Goal: Find specific page/section: Find specific page/section

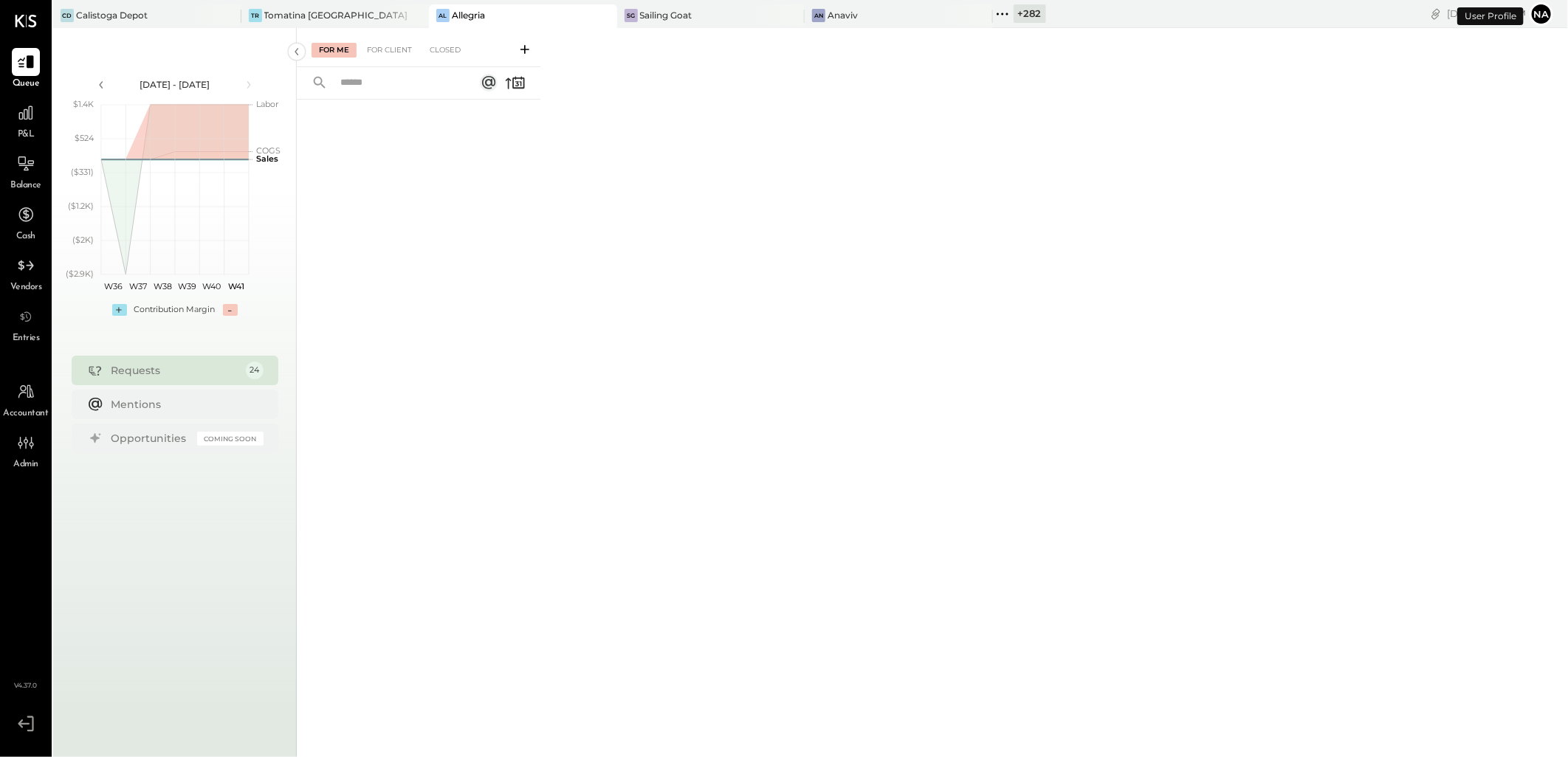
click at [1014, 15] on div "+ 282" at bounding box center [1030, 13] width 32 height 19
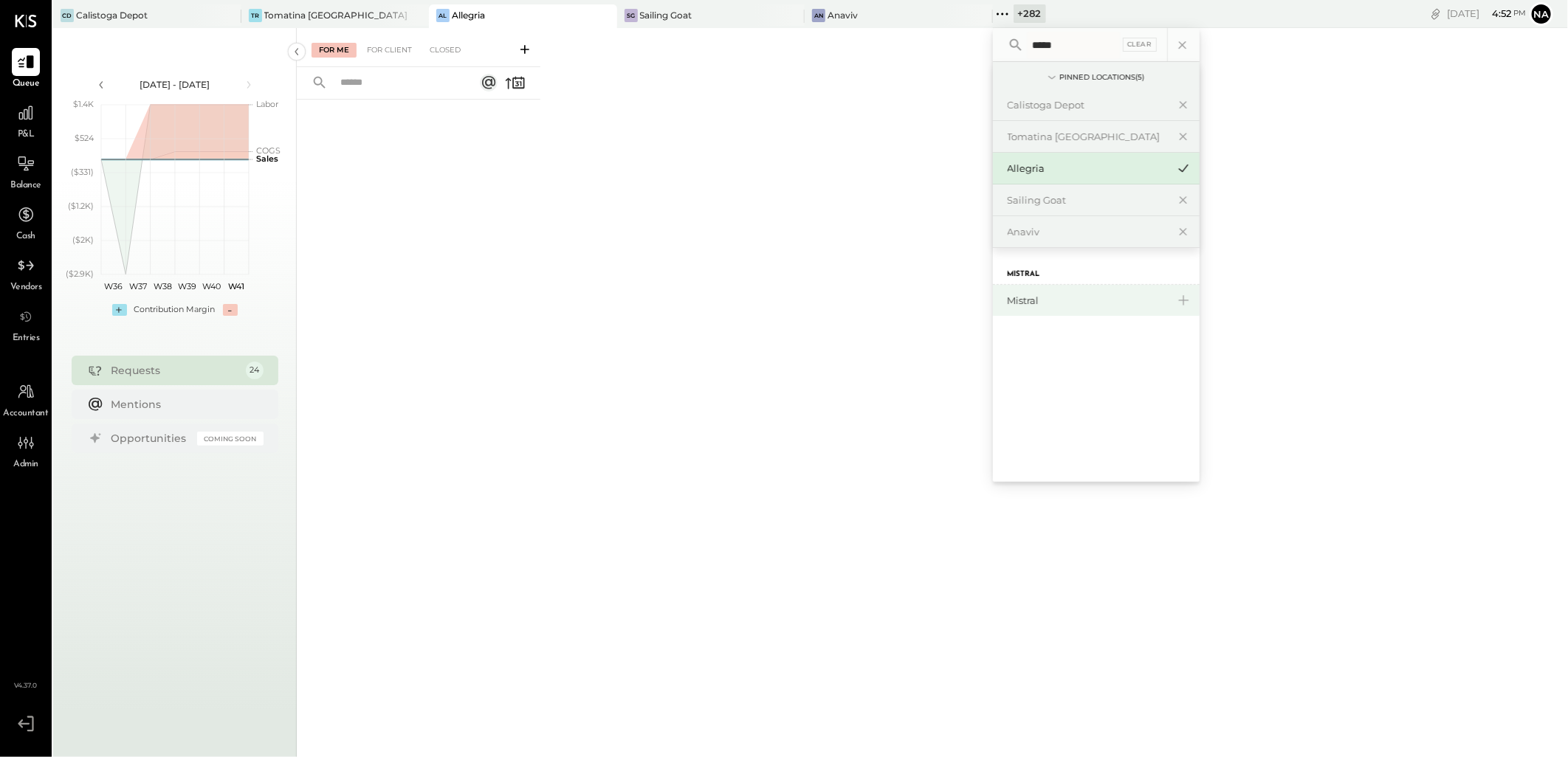
type input "*****"
click at [1044, 303] on div "Mistral" at bounding box center [1087, 300] width 160 height 14
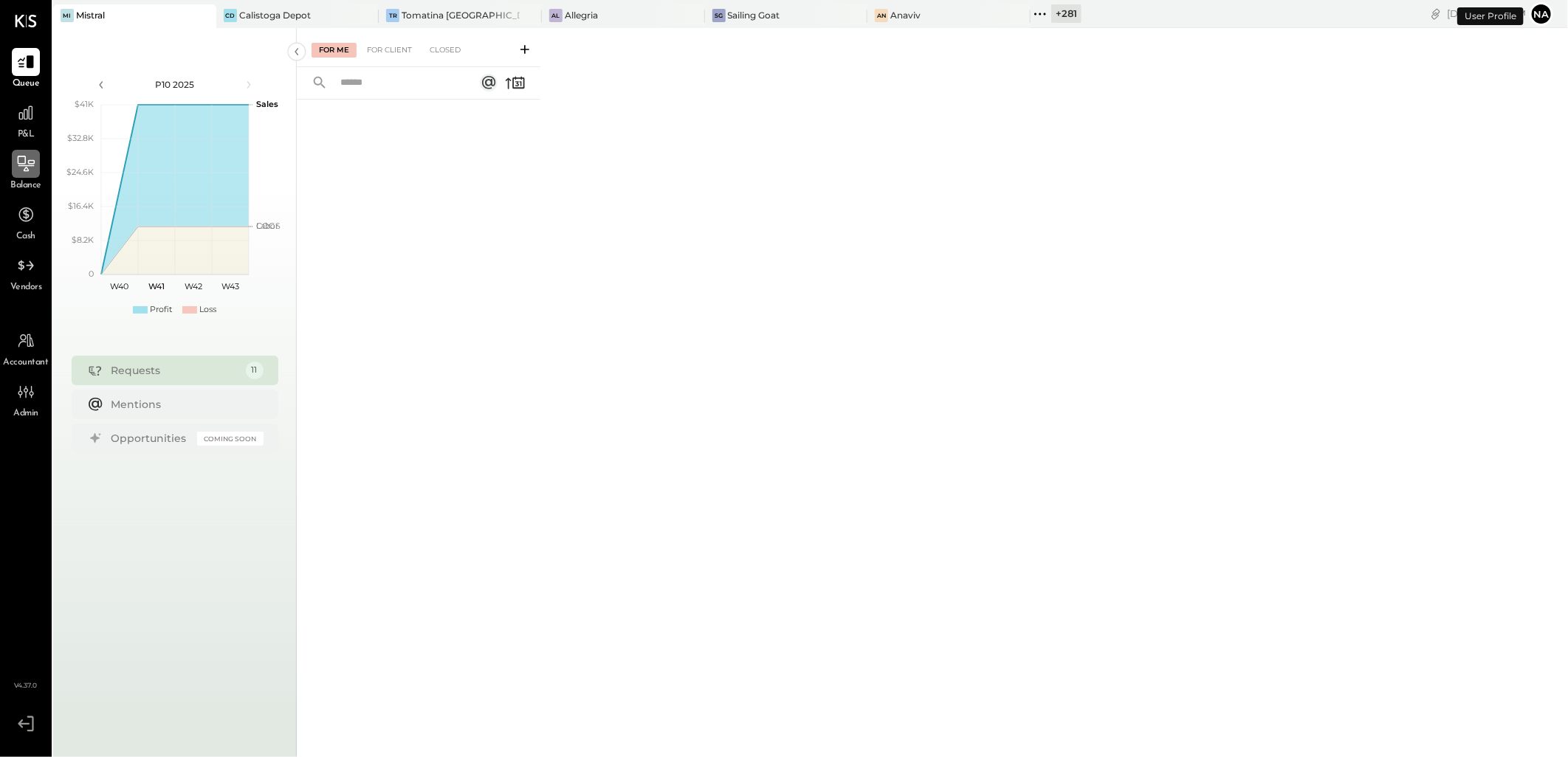
click at [30, 166] on icon at bounding box center [26, 164] width 19 height 19
